Goal: Task Accomplishment & Management: Manage account settings

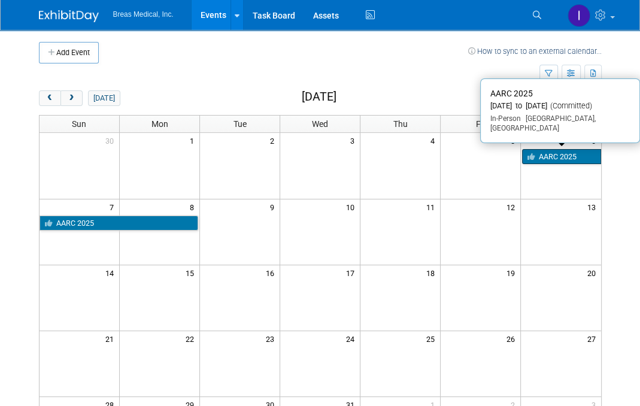
click at [560, 150] on link "AARC 2025" at bounding box center [561, 157] width 79 height 16
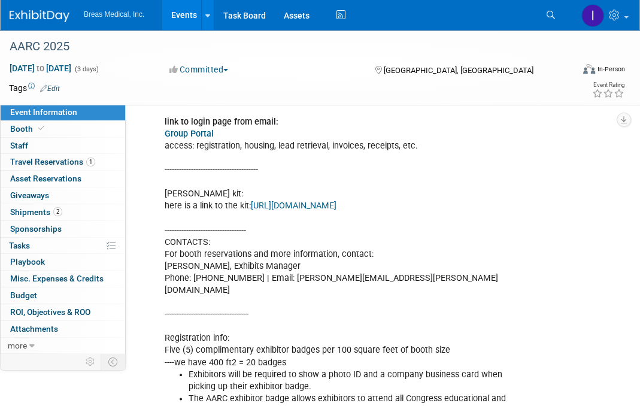
scroll to position [763, 0]
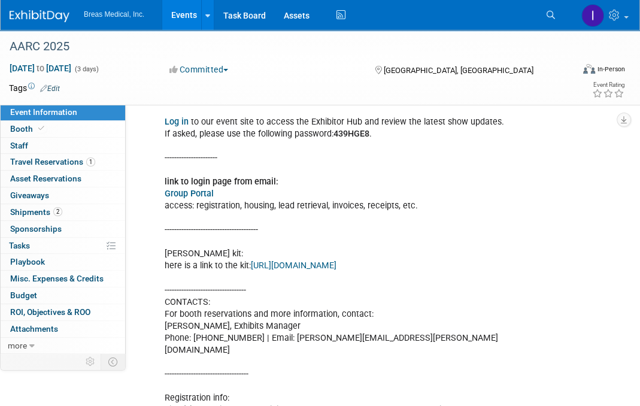
click at [185, 199] on link "Group Portal" at bounding box center [189, 194] width 49 height 10
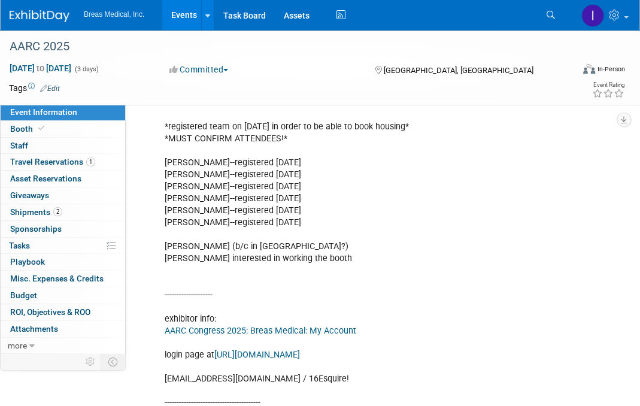
scroll to position [463, 0]
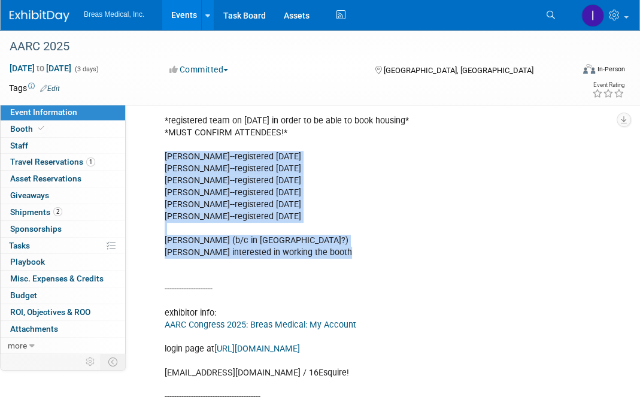
drag, startPoint x: 165, startPoint y: 163, endPoint x: 350, endPoint y: 261, distance: 208.9
copy div "[PERSON_NAME]--registered [DATE] [PERSON_NAME]--registered [DATE] [PERSON_NAME]…"
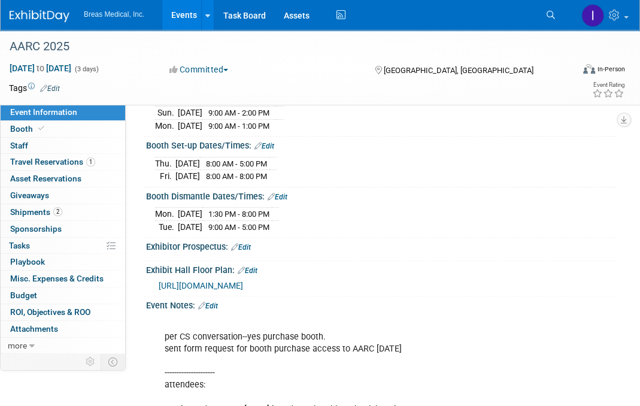
scroll to position [359, 0]
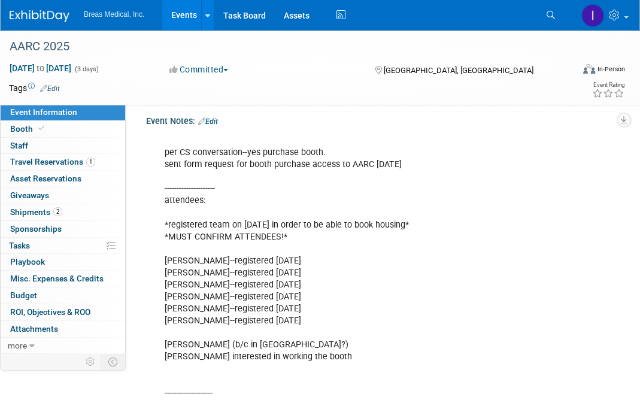
click at [215, 126] on link "Edit" at bounding box center [208, 121] width 20 height 8
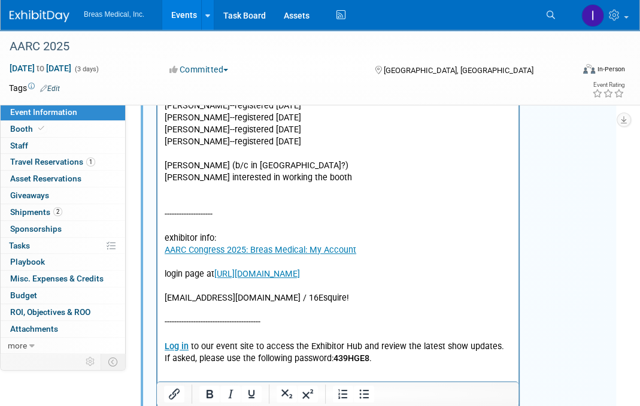
scroll to position [539, 0]
click at [368, 181] on p "per CS conversation--yes purchase booth. sent form request for booth purchase a…" at bounding box center [338, 303] width 347 height 697
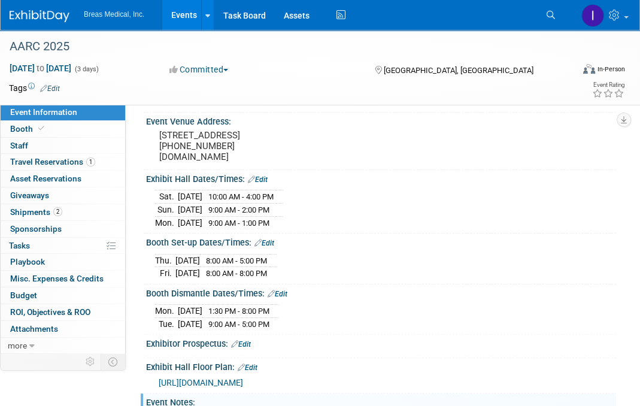
scroll to position [239, 0]
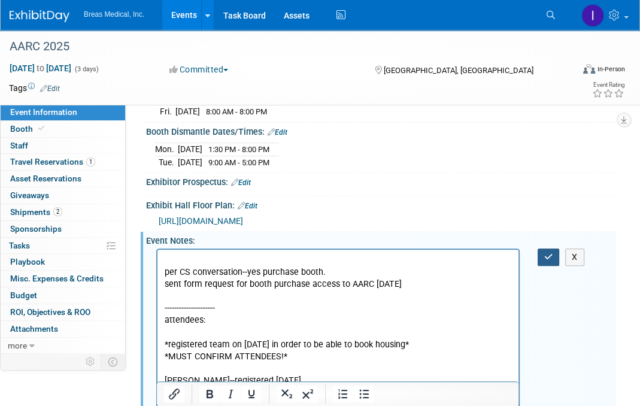
click at [548, 261] on icon "button" at bounding box center [548, 257] width 9 height 8
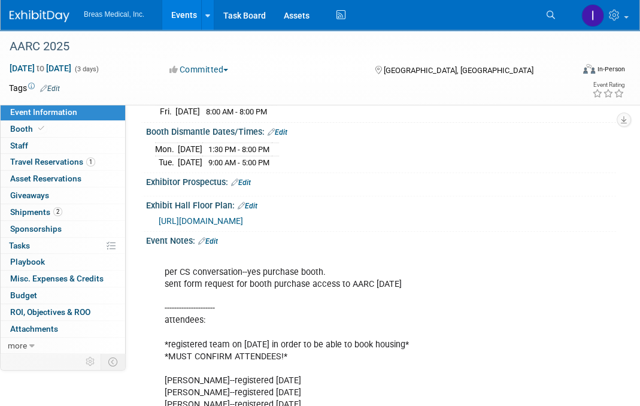
click at [215, 245] on link "Edit" at bounding box center [208, 241] width 20 height 8
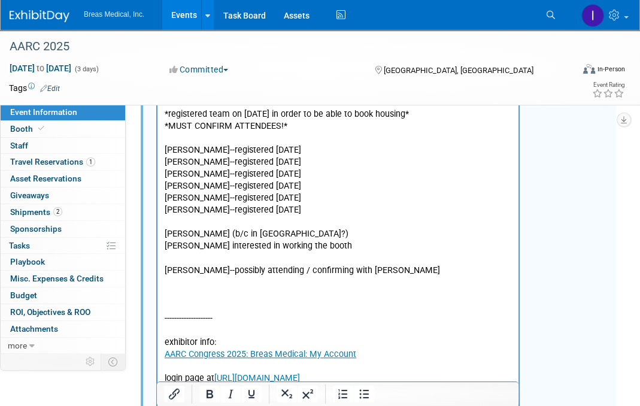
scroll to position [479, 0]
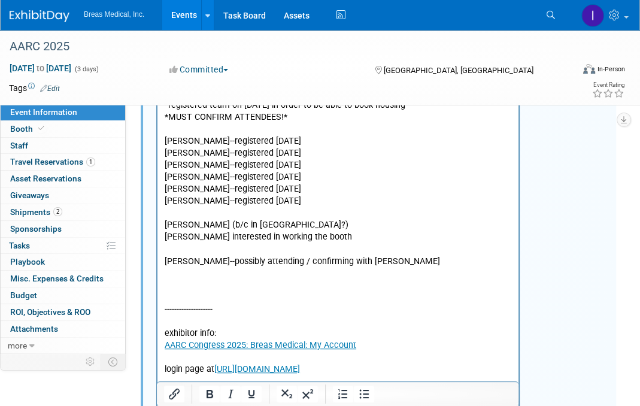
click at [293, 212] on p "per CS conversation--yes purchase booth. sent form request for booth purchase a…" at bounding box center [338, 381] width 347 height 733
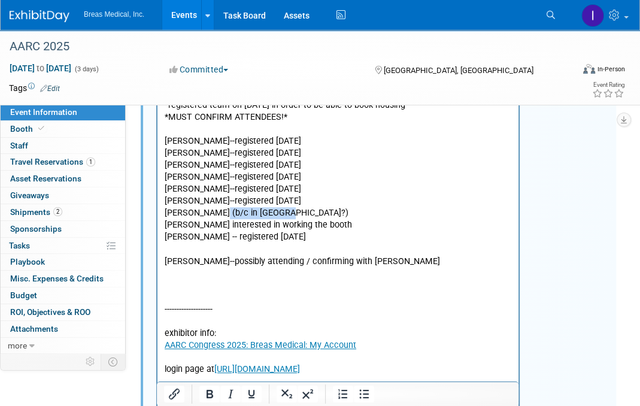
drag, startPoint x: 280, startPoint y: 213, endPoint x: 212, endPoint y: 215, distance: 68.3
click at [212, 215] on p "per CS conversation--yes purchase booth. sent form request for booth purchase a…" at bounding box center [338, 123] width 347 height 216
drag, startPoint x: 302, startPoint y: 201, endPoint x: 213, endPoint y: 202, distance: 89.2
click at [213, 202] on p "per CS conversation--yes purchase booth. sent form request for booth purchase a…" at bounding box center [338, 123] width 347 height 216
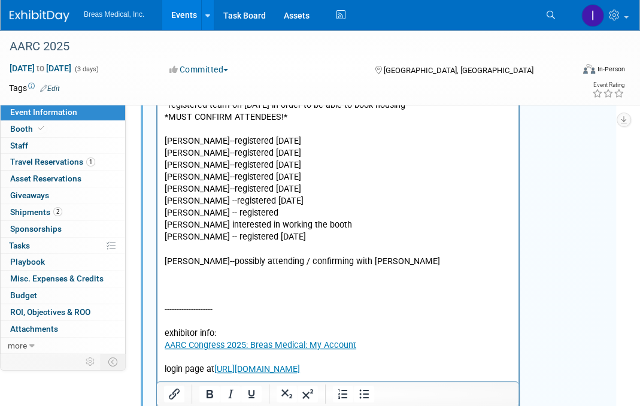
click at [218, 202] on p "per CS conversation--yes purchase booth. sent form request for booth purchase a…" at bounding box center [338, 123] width 347 height 216
drag, startPoint x: 214, startPoint y: 201, endPoint x: 300, endPoint y: 198, distance: 86.9
click at [300, 198] on p "per CS conversation--yes purchase booth. sent form request for booth purchase a…" at bounding box center [338, 123] width 347 height 216
copy p "-- registered [DATE]"
drag, startPoint x: 210, startPoint y: 213, endPoint x: 254, endPoint y: 210, distance: 43.8
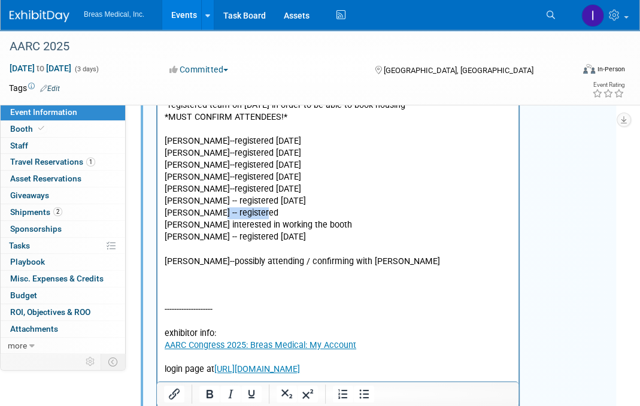
click at [254, 210] on p "per CS conversation--yes purchase booth. sent form request for booth purchase a…" at bounding box center [338, 123] width 347 height 216
click at [350, 224] on p "per CS conversation--yes purchase booth. sent form request for booth purchase a…" at bounding box center [338, 123] width 347 height 216
click at [338, 227] on p "per CS conversation--yes purchase booth. sent form request for booth purchase a…" at bounding box center [338, 123] width 347 height 216
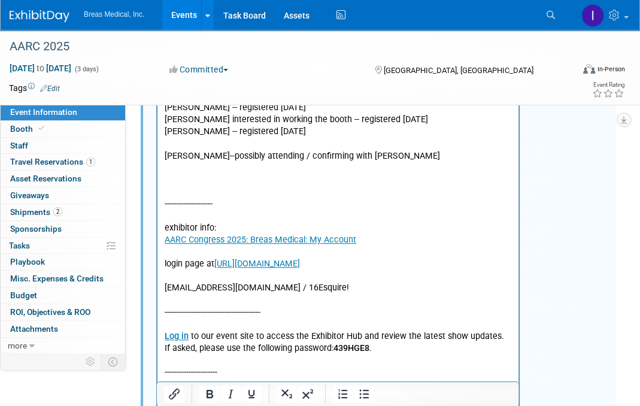
scroll to position [599, 0]
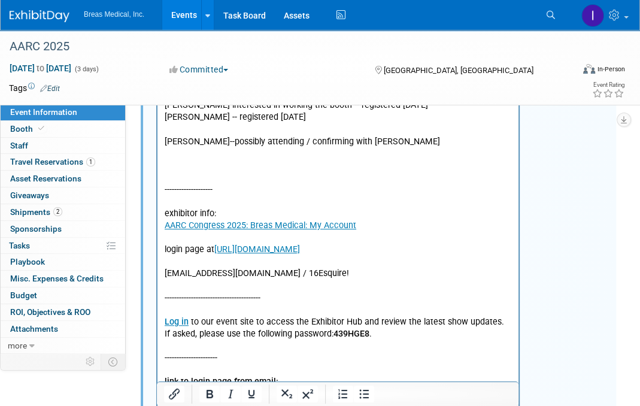
click at [199, 176] on p "[PERSON_NAME]--possibly attending / confirming with [PERSON_NAME] -------------…" at bounding box center [338, 375] width 347 height 505
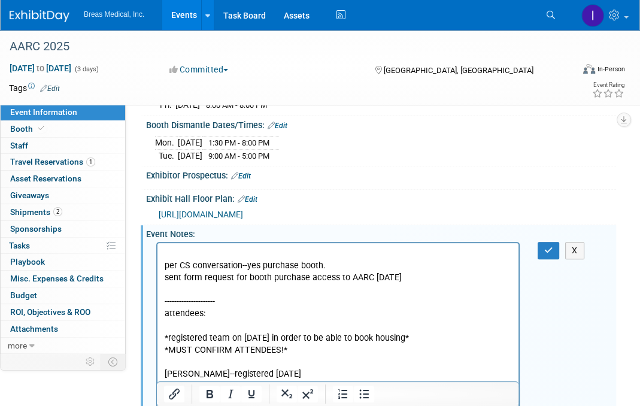
scroll to position [238, 0]
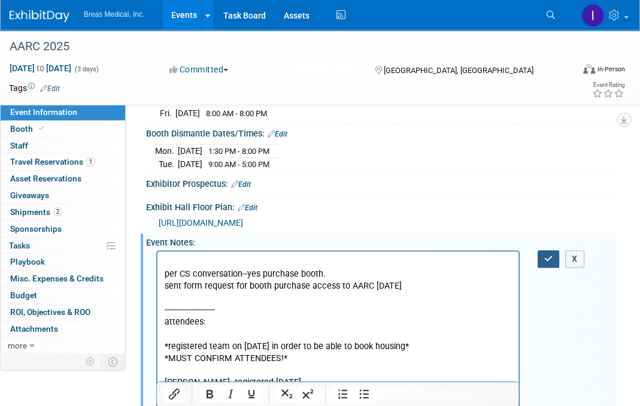
click at [548, 268] on button "button" at bounding box center [549, 258] width 22 height 17
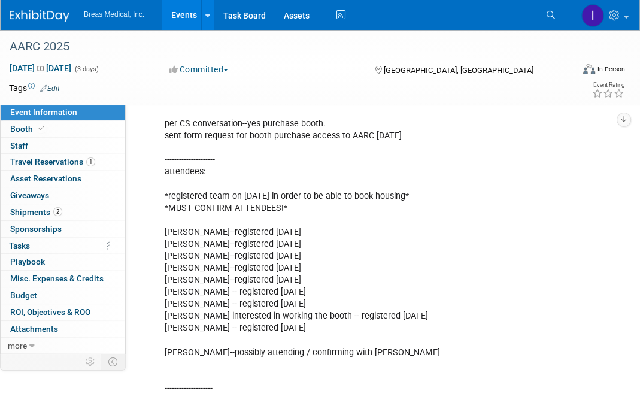
scroll to position [477, 0]
